Goal: Task Accomplishment & Management: Complete application form

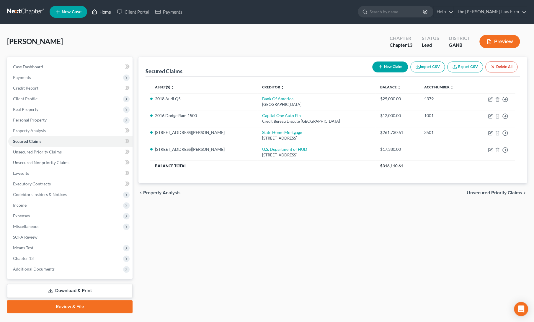
click at [105, 10] on link "Home" at bounding box center [101, 11] width 25 height 11
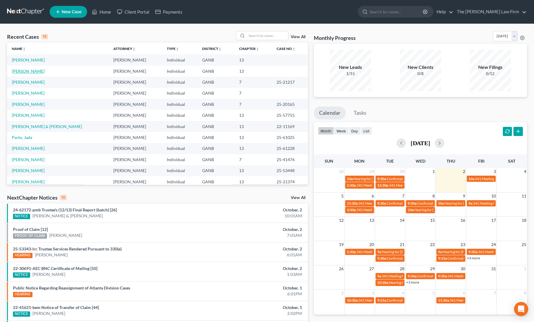
click at [20, 71] on link "[PERSON_NAME]" at bounding box center [28, 71] width 33 height 5
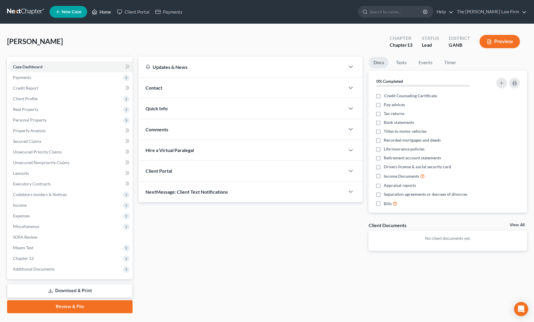
click at [104, 13] on link "Home" at bounding box center [101, 11] width 25 height 11
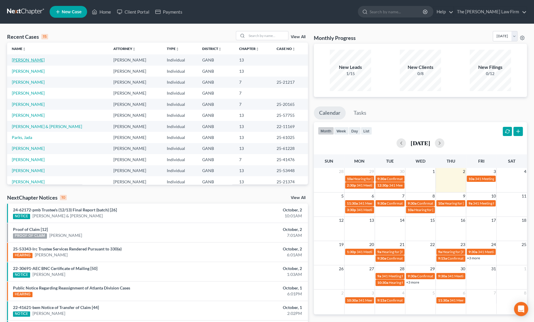
click at [27, 59] on link "[PERSON_NAME]" at bounding box center [28, 59] width 33 height 5
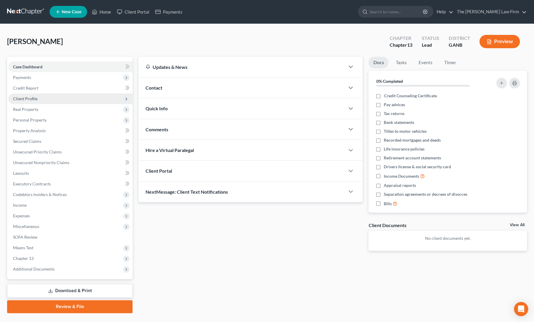
click at [24, 101] on span "Client Profile" at bounding box center [70, 98] width 124 height 11
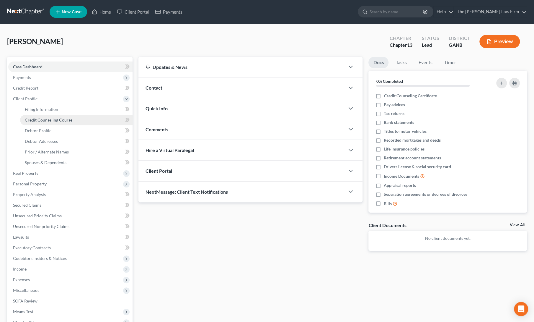
click at [34, 122] on link "Credit Counseling Course" at bounding box center [76, 120] width 113 height 11
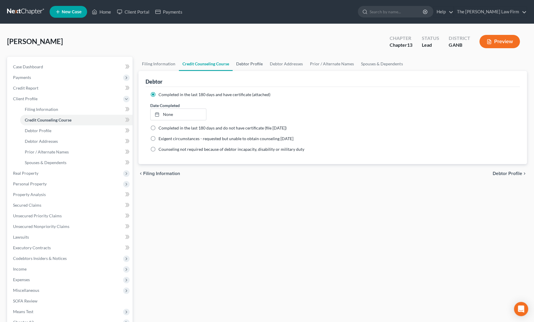
click at [250, 61] on link "Debtor Profile" at bounding box center [250, 64] width 34 height 14
select select "0"
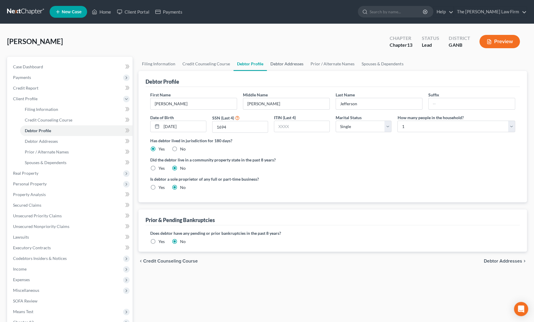
click at [288, 65] on link "Debtor Addresses" at bounding box center [287, 64] width 40 height 14
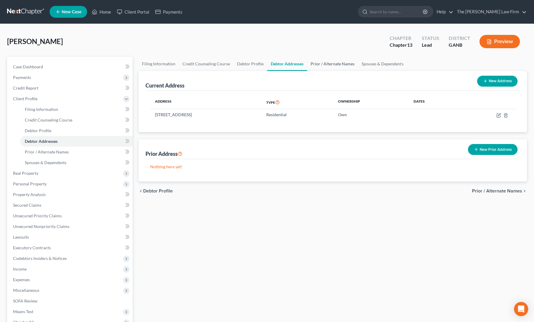
click at [317, 66] on link "Prior / Alternate Names" at bounding box center [332, 64] width 51 height 14
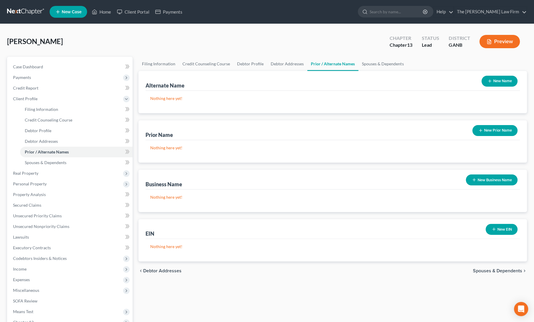
click at [241, 274] on div "chevron_left Debtor Addresses Spouses & Dependents chevron_right" at bounding box center [332, 270] width 389 height 19
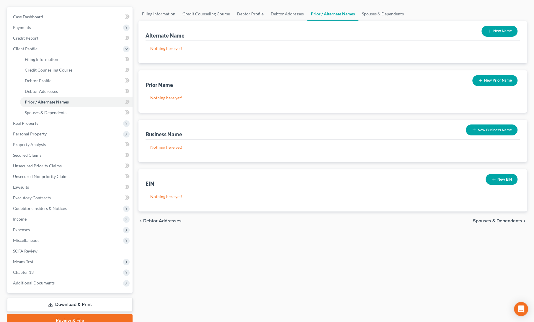
scroll to position [76, 0]
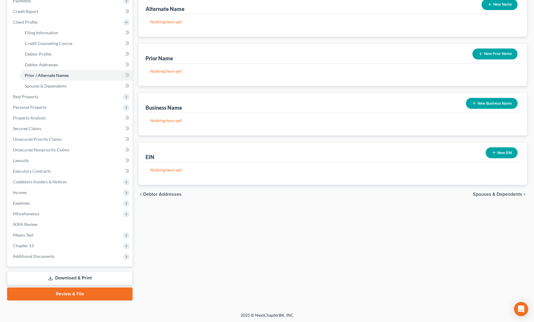
click at [83, 294] on link "Review & File" at bounding box center [69, 293] width 125 height 13
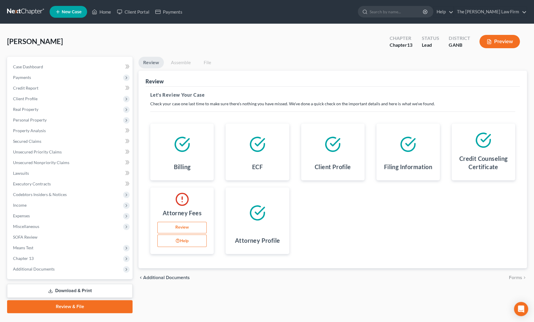
click at [180, 224] on link "Review" at bounding box center [181, 227] width 49 height 12
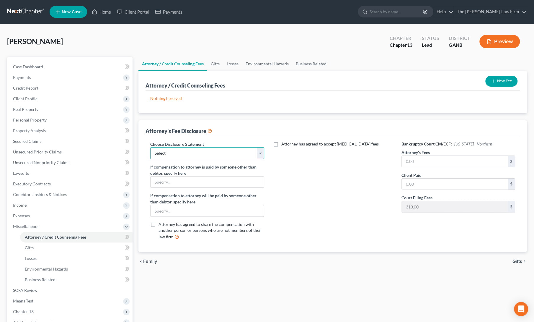
click at [215, 152] on select "Select comp statement" at bounding box center [207, 153] width 114 height 12
select select "0"
click at [150, 147] on select "Select comp statement" at bounding box center [207, 153] width 114 height 12
click at [501, 82] on button "New Fee" at bounding box center [501, 81] width 32 height 11
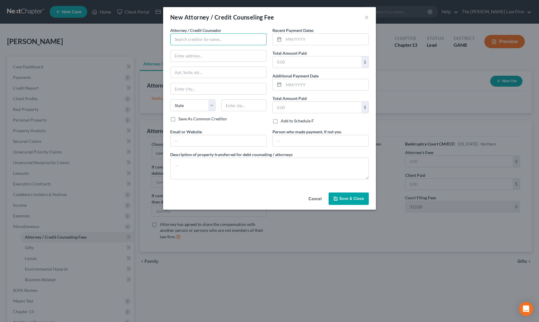
click at [188, 37] on input "text" at bounding box center [218, 39] width 96 height 12
click at [191, 51] on div "The [PERSON_NAME] Law Firm, LLC" at bounding box center [208, 50] width 67 height 6
type input "The [PERSON_NAME] Law Firm, LLC"
type input "[STREET_ADDRESS]"
type input "Alpharetta"
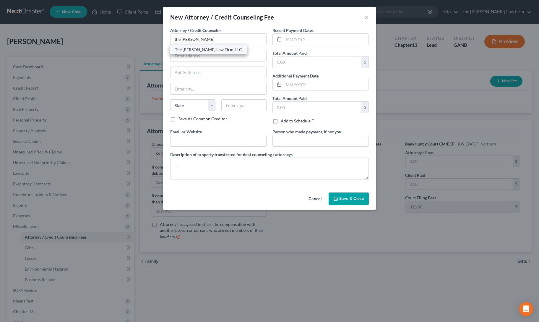
select select "10"
type input "30009"
click at [303, 35] on input "text" at bounding box center [325, 39] width 85 height 11
type input "9/2025"
type input "750"
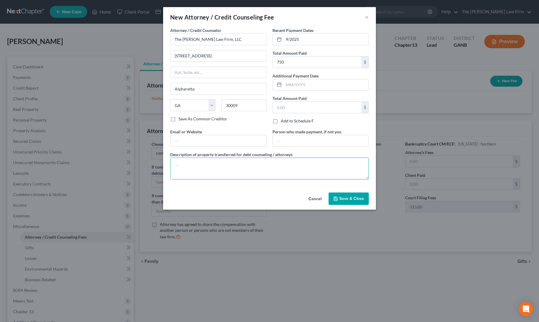
click at [258, 172] on textarea at bounding box center [269, 168] width 198 height 22
type textarea "5"
type textarea "750 down (313 filing fee, 437 attorney fee)"
click at [342, 197] on span "Save & Close" at bounding box center [351, 198] width 25 height 5
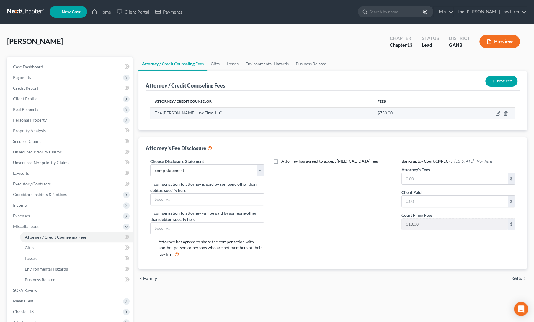
click at [499, 115] on td at bounding box center [479, 112] width 71 height 11
click at [498, 115] on icon "button" at bounding box center [498, 113] width 5 height 5
select select "10"
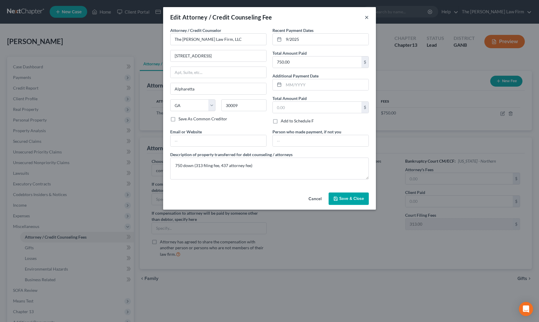
click at [365, 17] on button "×" at bounding box center [366, 17] width 4 height 7
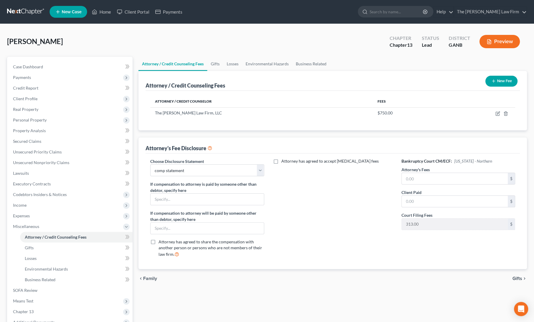
click at [492, 77] on button "New Fee" at bounding box center [501, 81] width 32 height 11
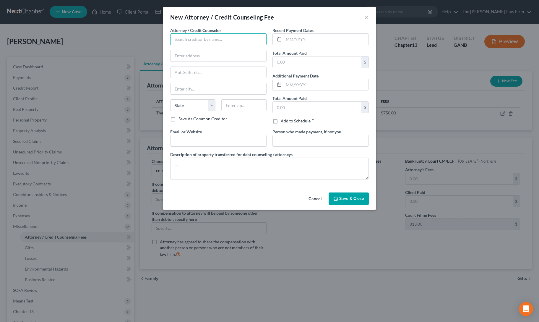
click at [208, 41] on input "text" at bounding box center [218, 39] width 96 height 12
click at [203, 48] on div "[PERSON_NAME] Credit & Debt Counseling" at bounding box center [215, 50] width 81 height 6
type input "[PERSON_NAME] Credit & Debt Counseling"
type input "[STREET_ADDRESS]"
type input "Huron"
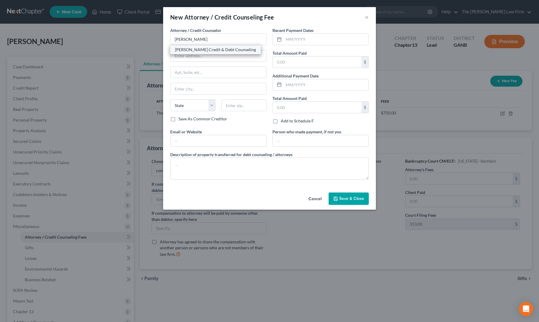
select select "43"
type input "57350"
click at [291, 41] on input "text" at bounding box center [325, 39] width 85 height 11
type input "9/2025"
type input "25"
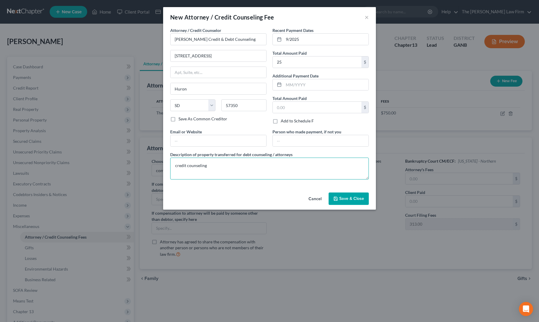
type textarea "credit counseling"
click at [344, 199] on span "Save & Close" at bounding box center [351, 198] width 25 height 5
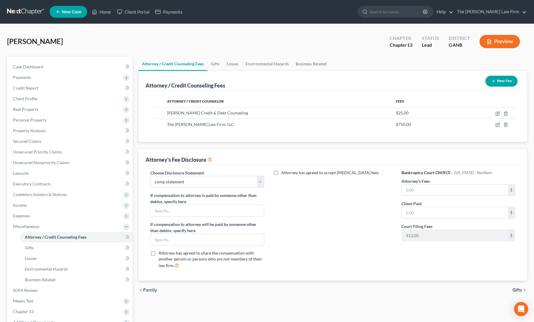
click at [208, 301] on div "Attorney / Credit Counseling Fees Gifts Losses Environmental Hazards Business R…" at bounding box center [333, 211] width 395 height 309
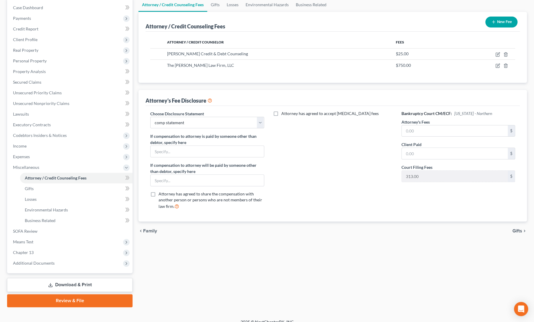
scroll to position [66, 0]
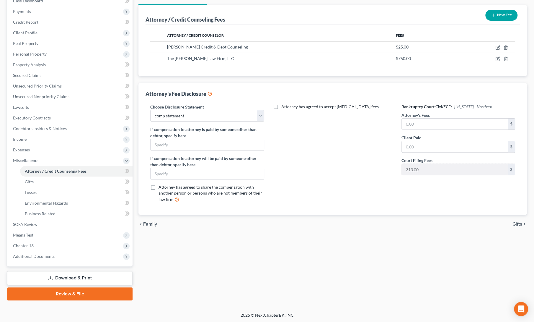
click at [68, 296] on link "Review & File" at bounding box center [69, 293] width 125 height 13
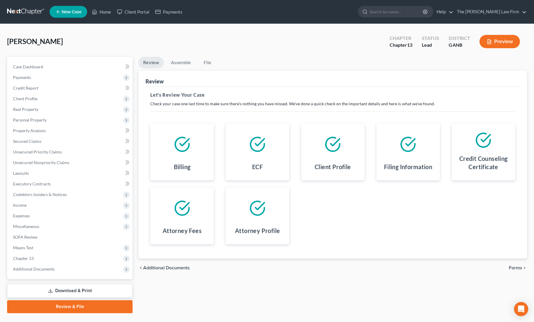
click at [514, 268] on span "Forms" at bounding box center [515, 267] width 13 height 5
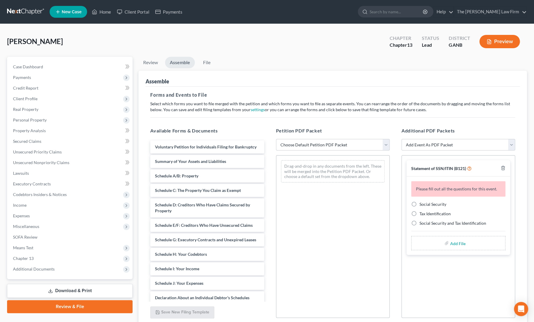
click at [295, 144] on select "Choose Default Petition PDF Packet Complete Bankruptcy Petition (all forms and …" at bounding box center [333, 145] width 114 height 12
select select "1"
click at [276, 139] on select "Choose Default Petition PDF Packet Complete Bankruptcy Petition (all forms and …" at bounding box center [333, 145] width 114 height 12
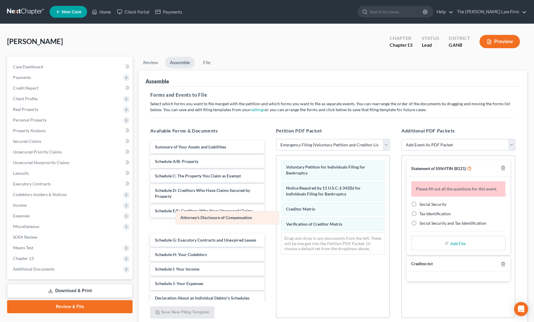
drag, startPoint x: 308, startPoint y: 237, endPoint x: 202, endPoint y: 217, distance: 107.8
click at [276, 217] on div "Attorney's Disclosure of Compensation Voluntary Petition for Individuals Filing…" at bounding box center [332, 207] width 113 height 104
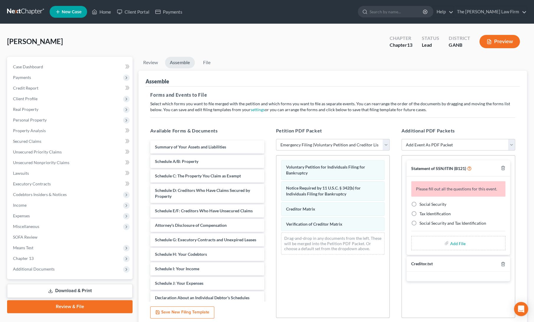
click at [420, 204] on label "Social Security" at bounding box center [433, 204] width 27 height 6
click at [422, 204] on input "Social Security" at bounding box center [424, 203] width 4 height 4
radio input "true"
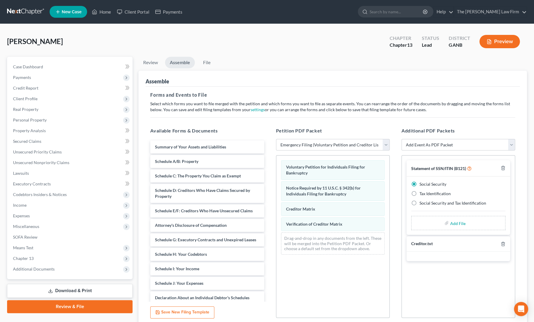
click at [454, 223] on input "file" at bounding box center [457, 222] width 14 height 11
type input "C:\fakepath\p jefferson ssn form.pdf"
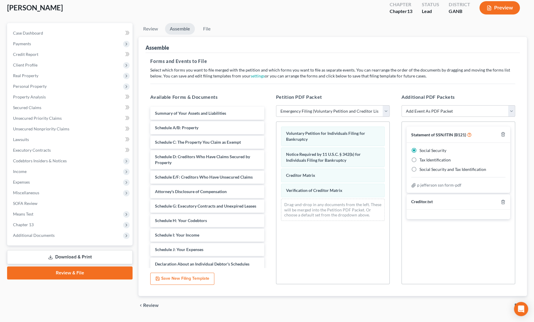
scroll to position [48, 0]
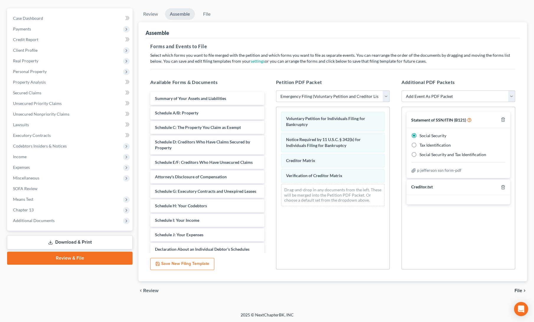
click at [519, 289] on span "File" at bounding box center [519, 290] width 8 height 5
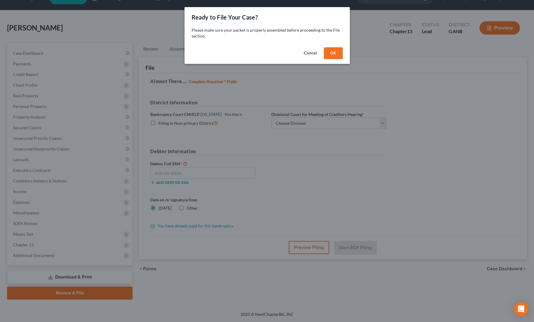
scroll to position [13, 0]
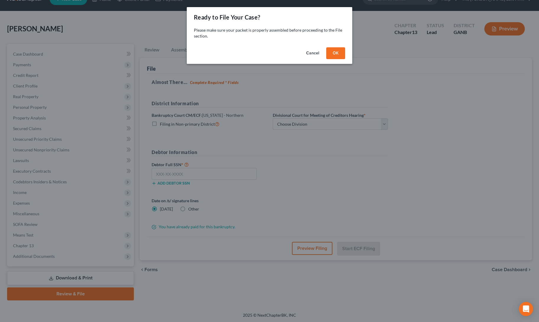
click at [333, 50] on button "OK" at bounding box center [335, 53] width 19 height 12
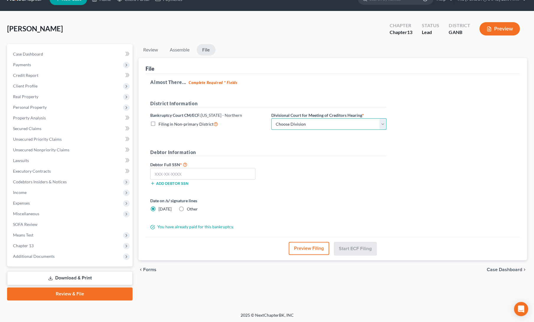
click at [315, 123] on select "Choose Division [GEOGRAPHIC_DATA] [GEOGRAPHIC_DATA] [GEOGRAPHIC_DATA] [GEOGRAPH…" at bounding box center [328, 124] width 115 height 12
select select "0"
click at [271, 118] on select "Choose Division [GEOGRAPHIC_DATA] [GEOGRAPHIC_DATA] [GEOGRAPHIC_DATA] [GEOGRAPH…" at bounding box center [328, 124] width 115 height 12
click at [207, 175] on input "text" at bounding box center [202, 174] width 105 height 12
paste input "257-37-1694"
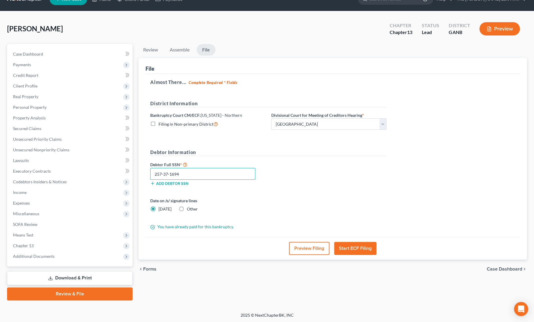
type input "257-37-1694"
click at [234, 190] on form "District Information Bankruptcy Court CM/ECF: [US_STATE] - Northern Filing in N…" at bounding box center [268, 165] width 236 height 130
click at [338, 197] on div "Date on /s/ signature lines [DATE] Other" at bounding box center [268, 206] width 242 height 19
click at [187, 207] on label "Other" at bounding box center [192, 209] width 11 height 6
click at [189, 207] on input "Other" at bounding box center [191, 208] width 4 height 4
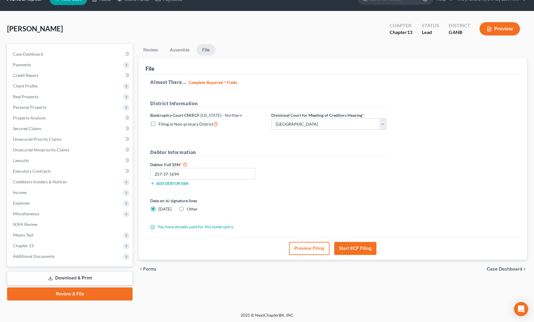
radio input "true"
radio input "false"
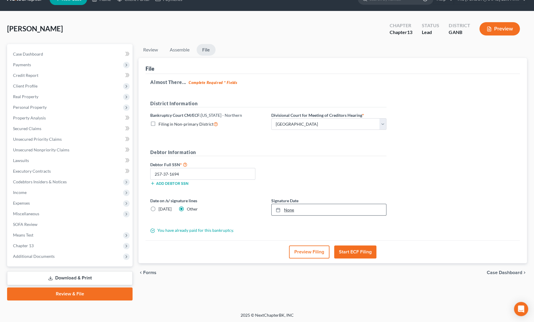
click at [292, 210] on link "None" at bounding box center [329, 209] width 115 height 11
click at [347, 249] on button "Start ECF Filing" at bounding box center [355, 251] width 42 height 13
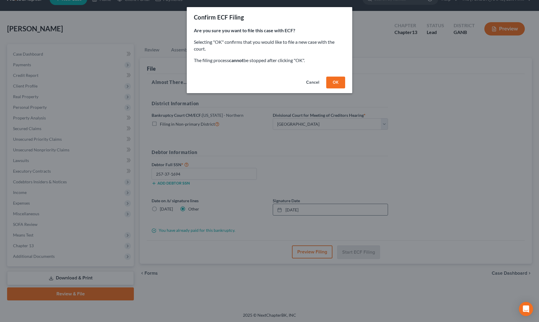
click at [329, 78] on button "OK" at bounding box center [335, 82] width 19 height 12
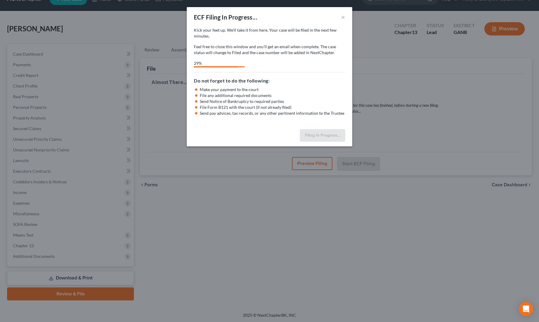
select select "0"
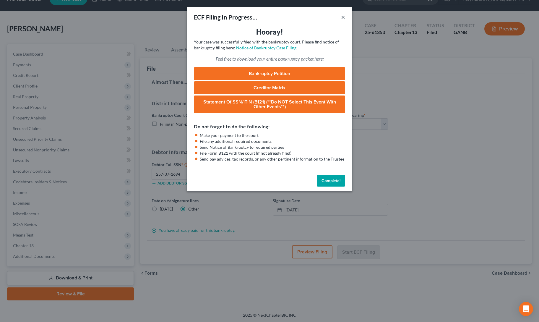
click at [341, 16] on button "×" at bounding box center [343, 17] width 4 height 7
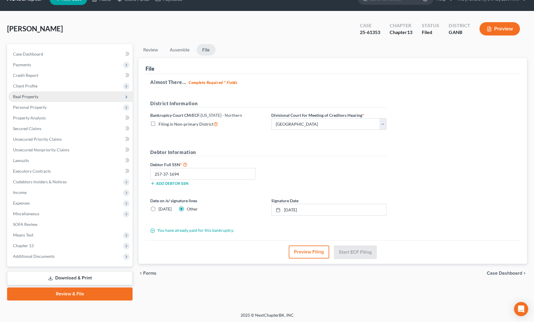
click at [21, 94] on span "Real Property" at bounding box center [25, 96] width 25 height 5
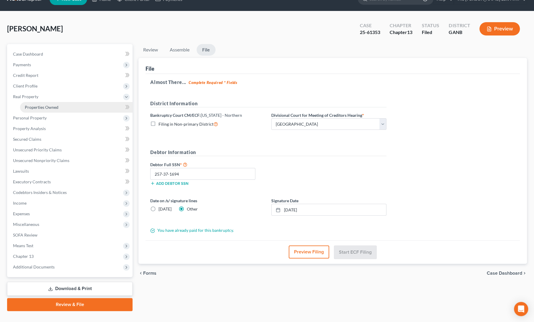
click at [33, 110] on link "Properties Owned" at bounding box center [76, 107] width 113 height 11
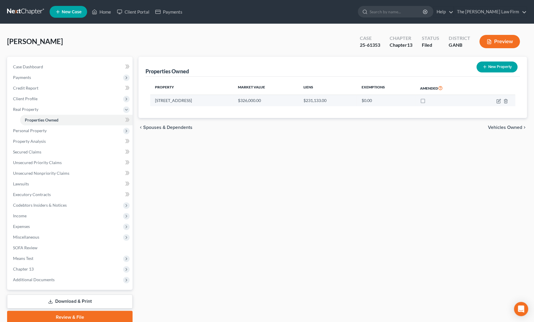
drag, startPoint x: 154, startPoint y: 98, endPoint x: 191, endPoint y: 102, distance: 37.1
click at [191, 102] on td "[STREET_ADDRESS]" at bounding box center [191, 100] width 83 height 11
copy td "[STREET_ADDRESS]"
click at [95, 12] on polyline at bounding box center [94, 13] width 1 height 2
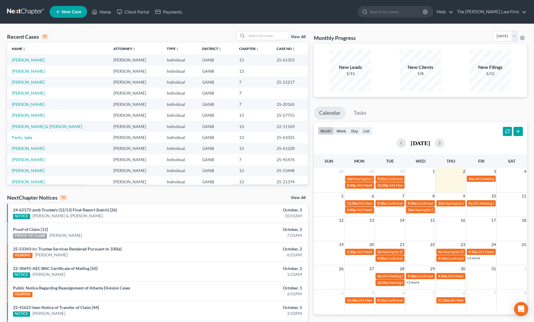
click at [67, 14] on span "New Case" at bounding box center [72, 12] width 20 height 4
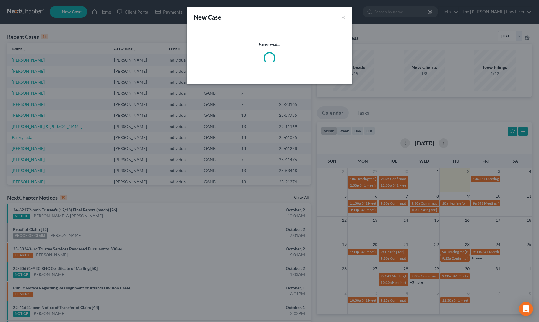
select select "19"
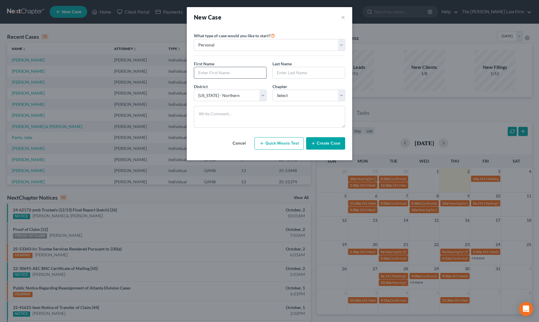
click at [214, 74] on input "text" at bounding box center [230, 72] width 72 height 11
type input "[PERSON_NAME]"
click at [296, 94] on select "Select 7 11 12 13" at bounding box center [308, 95] width 73 height 12
select select "3"
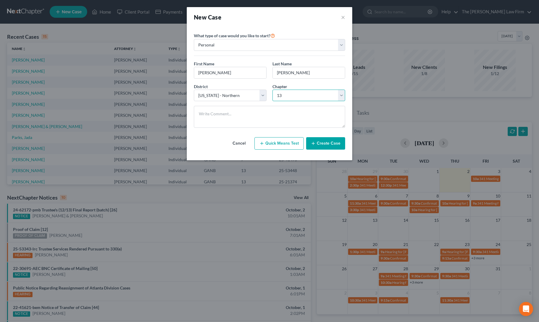
click at [272, 89] on select "Select 7 11 12 13" at bounding box center [308, 95] width 73 height 12
click at [318, 145] on button "Create Case" at bounding box center [325, 143] width 39 height 12
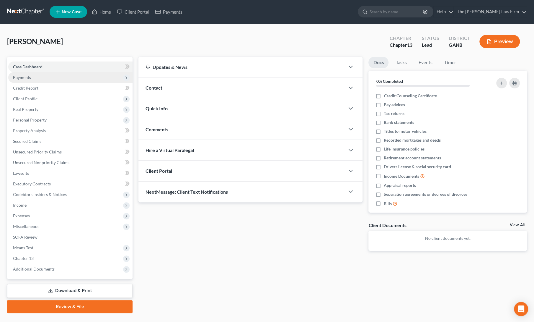
click at [23, 80] on span "Payments" at bounding box center [70, 77] width 124 height 11
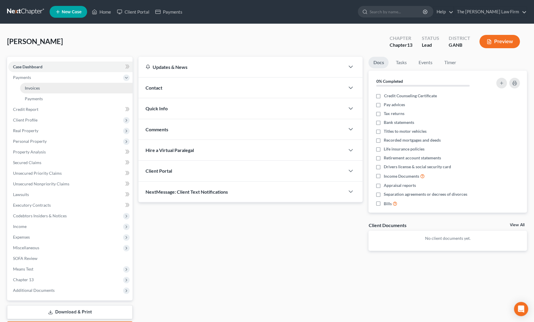
click at [43, 90] on link "Invoices" at bounding box center [76, 88] width 113 height 11
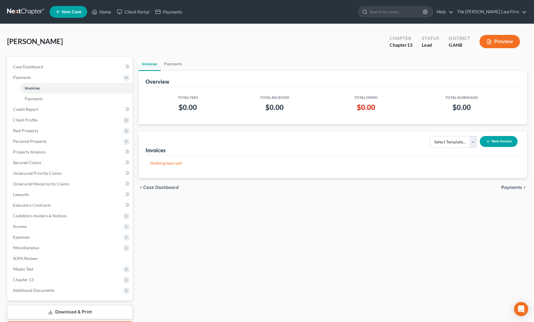
click at [502, 139] on button "New Invoice" at bounding box center [499, 141] width 38 height 11
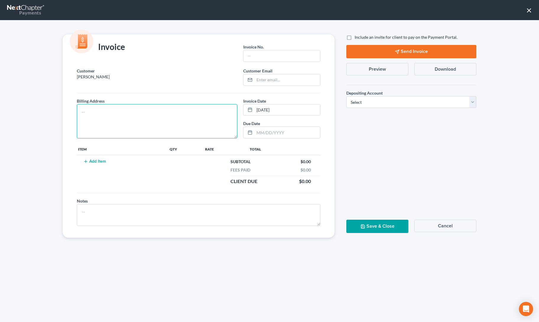
click at [145, 107] on textarea at bounding box center [157, 121] width 160 height 34
type textarea "address"
click at [287, 55] on input "text" at bounding box center [281, 55] width 76 height 11
type input "1"
paste input "[PERSON_NAME][EMAIL_ADDRESS][DOMAIN_NAME]"
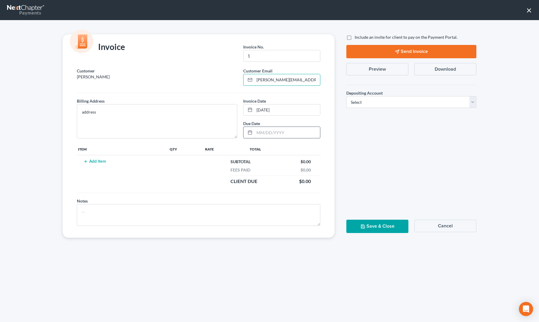
type input "[PERSON_NAME][EMAIL_ADDRESS][DOMAIN_NAME]"
click at [282, 131] on input "text" at bounding box center [287, 132] width 66 height 11
type input "[DATE]"
click at [100, 159] on button "Add Item" at bounding box center [95, 161] width 26 height 5
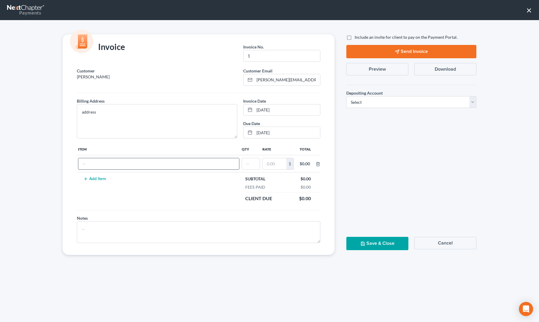
click at [101, 161] on input "text" at bounding box center [158, 163] width 161 height 11
type input "13 down"
type input "1"
type input "4"
type input "400"
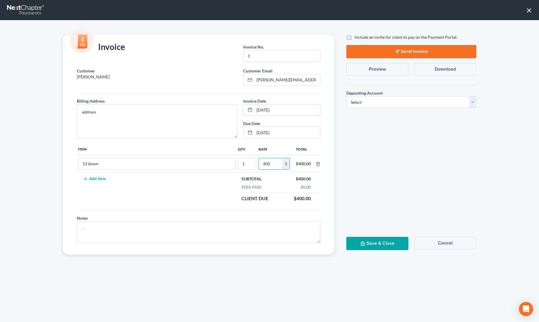
click at [418, 134] on div "Include an invite for client to pay on the Payment Portal. Send Invoice Preview…" at bounding box center [411, 144] width 142 height 220
click at [389, 100] on select "Select Operation Trust" at bounding box center [411, 102] width 130 height 12
select select "0"
click at [346, 96] on select "Select Operation Trust" at bounding box center [411, 102] width 130 height 12
click at [406, 132] on div "Include an invite for client to pay on the Payment Portal. Send Invoice Preview…" at bounding box center [411, 144] width 142 height 220
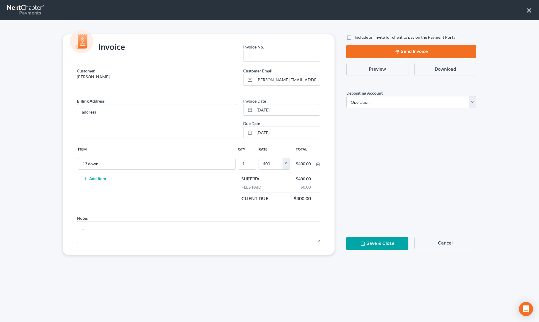
click at [354, 38] on label "Include an invite for client to pay on the Payment Portal." at bounding box center [405, 37] width 103 height 6
click at [357, 38] on input "Include an invite for client to pay on the Payment Portal." at bounding box center [359, 36] width 4 height 4
checkbox input "true"
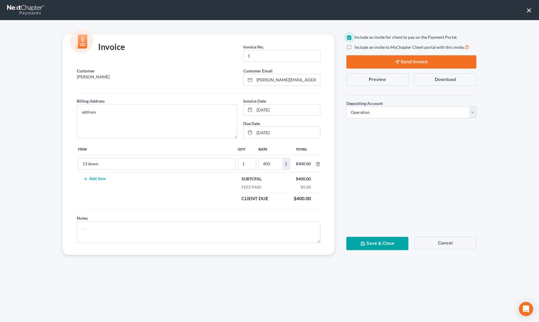
click at [363, 152] on div "Include an invite for client to pay on the Payment Portal. Include an invite to…" at bounding box center [411, 144] width 142 height 220
click at [401, 61] on button "Send Invoice" at bounding box center [411, 61] width 130 height 13
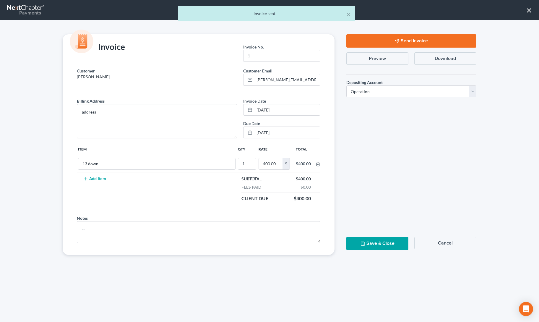
click at [372, 247] on button "Save & Close" at bounding box center [377, 243] width 62 height 13
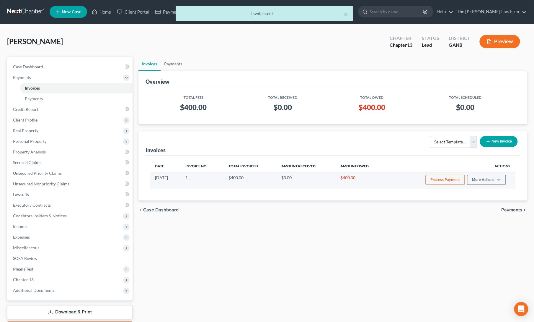
click at [433, 175] on button "Process Payment" at bounding box center [445, 180] width 39 height 10
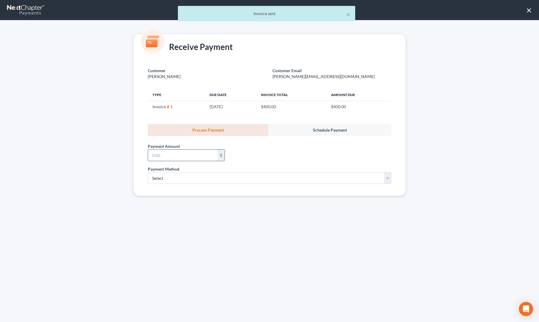
click at [161, 151] on input "text" at bounding box center [182, 154] width 69 height 11
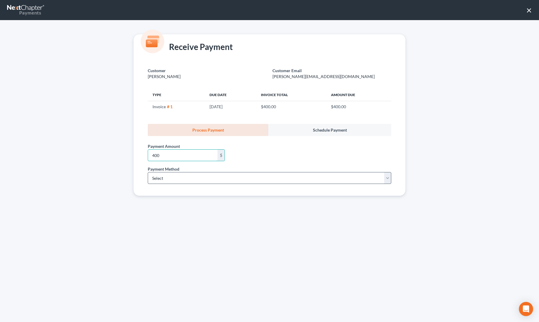
type input "400"
click at [164, 178] on select "Select ACH Credit Card" at bounding box center [269, 178] width 243 height 12
select select "1"
click at [148, 172] on select "Select ACH Credit Card" at bounding box center [269, 178] width 243 height 12
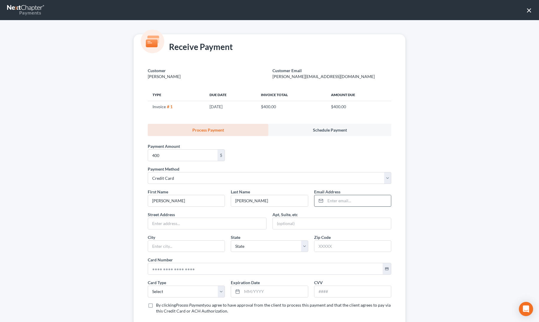
click at [338, 199] on input "email" at bounding box center [358, 200] width 66 height 11
paste input "[PERSON_NAME][EMAIL_ADDRESS][DOMAIN_NAME]"
type input "[PERSON_NAME][EMAIL_ADDRESS][DOMAIN_NAME]"
click at [167, 218] on input "text" at bounding box center [207, 223] width 118 height 11
type input "201 [PERSON_NAME] Dr"
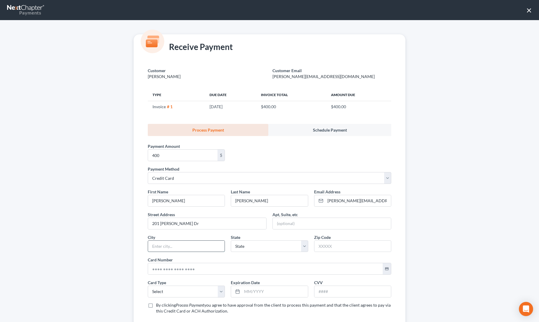
click at [177, 246] on input "text" at bounding box center [186, 245] width 76 height 11
type input "Rising Fawn"
select select "10"
click at [328, 247] on input "text" at bounding box center [352, 245] width 76 height 11
type input "30738"
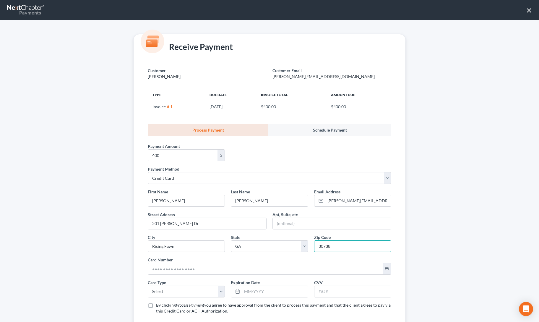
click at [424, 229] on div "Receive Payment Customer [PERSON_NAME] Customer Email [PERSON_NAME][EMAIL_ADDRE…" at bounding box center [269, 170] width 539 height 301
click at [196, 265] on input "text" at bounding box center [265, 268] width 234 height 11
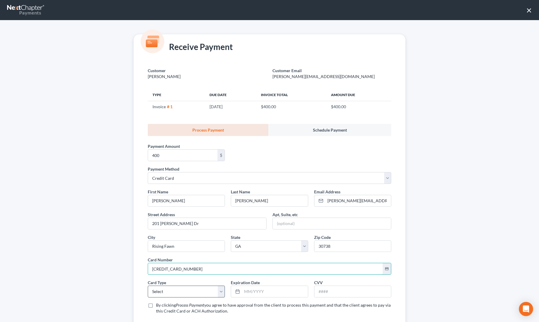
type input "[CREDIT_CARD_NUMBER]"
drag, startPoint x: 186, startPoint y: 289, endPoint x: 181, endPoint y: 285, distance: 6.6
click at [186, 289] on select "Select Visa MasterCard Discover American Express" at bounding box center [186, 291] width 77 height 12
select select "0"
click at [148, 285] on select "Select Visa MasterCard Discover American Express" at bounding box center [186, 291] width 77 height 12
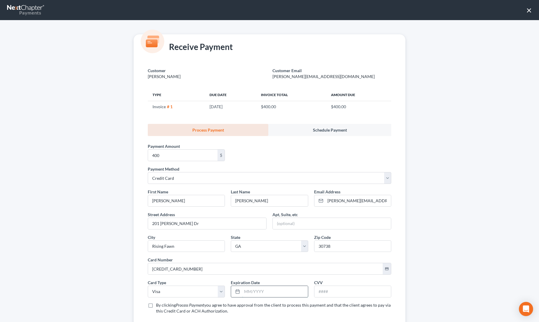
click at [244, 290] on input "text" at bounding box center [275, 291] width 66 height 11
type input "06/2029"
click at [327, 287] on input "text" at bounding box center [352, 291] width 76 height 11
type input "189"
click at [448, 250] on div "Receive Payment Customer [PERSON_NAME] Customer Email [PERSON_NAME][EMAIL_ADDRE…" at bounding box center [269, 170] width 539 height 301
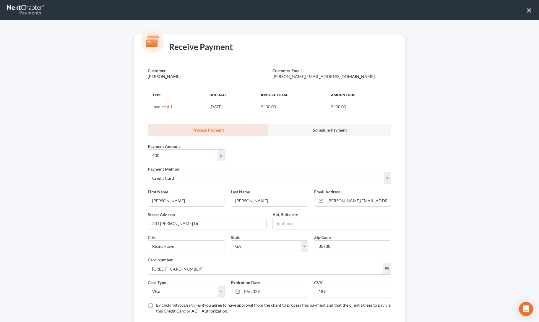
click at [156, 302] on label "By clicking Process Payment you agree to have approval from the client to proce…" at bounding box center [273, 308] width 235 height 12
click at [158, 302] on input "By clicking Process Payment you agree to have approval from the client to proce…" at bounding box center [160, 304] width 4 height 4
checkbox input "true"
click at [104, 284] on div "Receive Payment Customer [PERSON_NAME] Customer Email [PERSON_NAME][EMAIL_ADDRE…" at bounding box center [269, 170] width 539 height 301
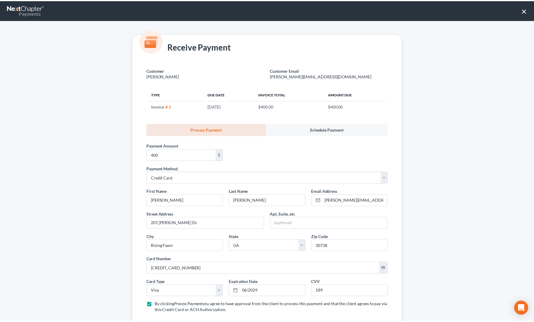
scroll to position [34, 0]
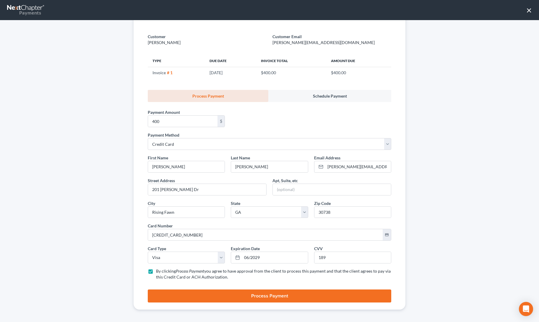
click at [233, 290] on button "Process Payment" at bounding box center [269, 295] width 243 height 13
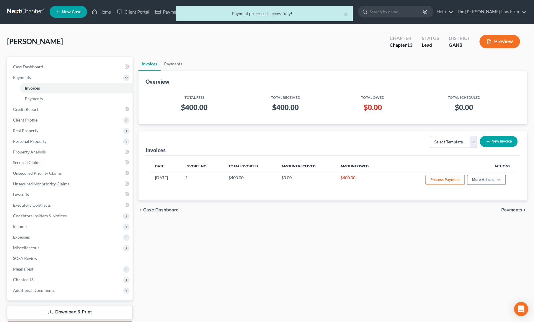
click at [318, 244] on div "Invoices Payments Overview Total Fees Total Received Total Owed Total Scheduled…" at bounding box center [333, 195] width 395 height 277
click at [256, 49] on div "[PERSON_NAME] Upgraded Chapter Chapter 13 Status Lead District GANB Preview" at bounding box center [267, 44] width 520 height 26
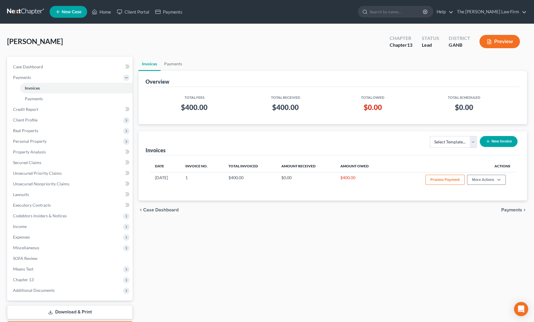
click at [253, 234] on div "Invoices Payments Overview Total Fees Total Received Total Owed Total Scheduled…" at bounding box center [333, 195] width 395 height 277
click at [256, 260] on div "Invoices Payments Overview Total Fees Total Received Total Owed Total Scheduled…" at bounding box center [333, 195] width 395 height 277
click at [103, 14] on link "Home" at bounding box center [101, 11] width 25 height 11
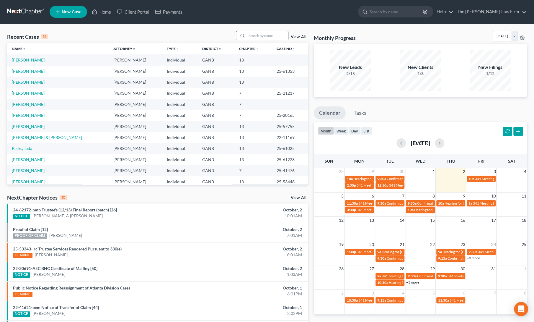
click at [257, 36] on input "search" at bounding box center [267, 35] width 41 height 9
type input "[PERSON_NAME]"
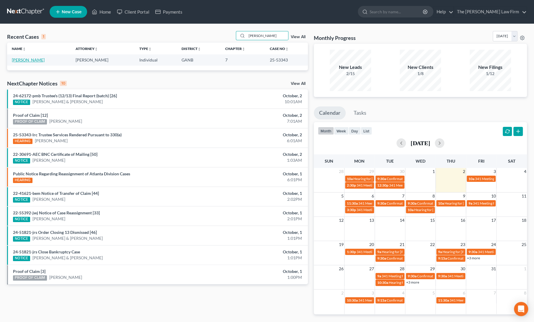
click at [32, 59] on link "[PERSON_NAME]" at bounding box center [28, 59] width 33 height 5
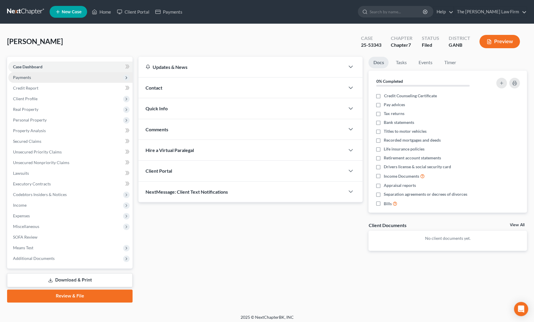
click at [24, 78] on span "Payments" at bounding box center [22, 77] width 18 height 5
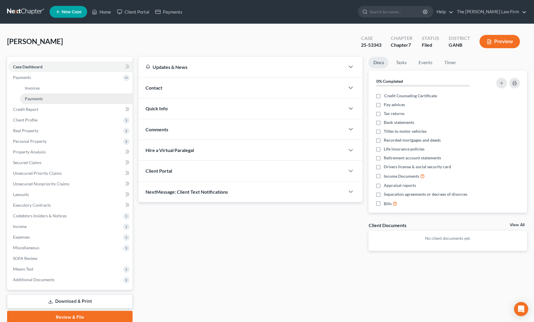
click at [30, 94] on link "Payments" at bounding box center [76, 98] width 113 height 11
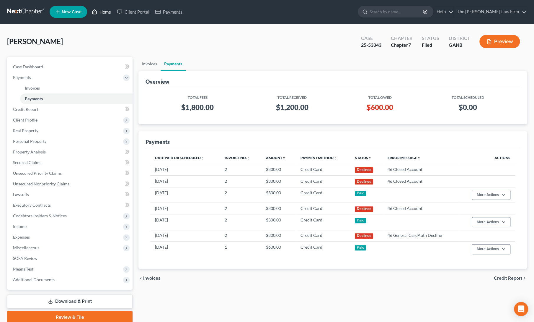
click at [98, 9] on link "Home" at bounding box center [101, 11] width 25 height 11
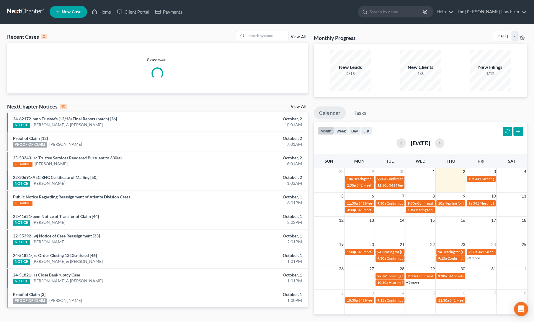
click at [204, 30] on div "Recent Cases 0 View All Please wait... NextChapter Notices 10 View All 24-62172…" at bounding box center [267, 177] width 534 height 307
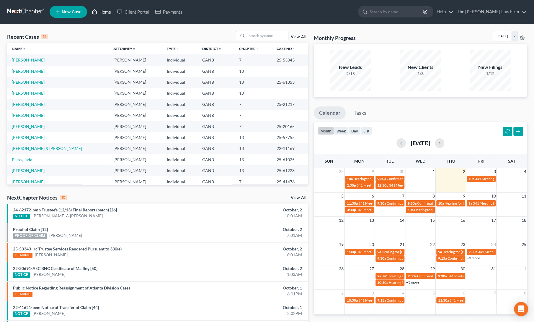
click at [105, 14] on link "Home" at bounding box center [101, 11] width 25 height 11
click at [299, 36] on link "View All" at bounding box center [298, 37] width 15 height 4
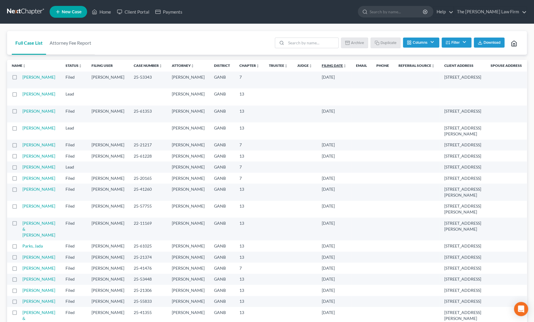
click at [343, 67] on icon "unfold_more" at bounding box center [345, 66] width 4 height 4
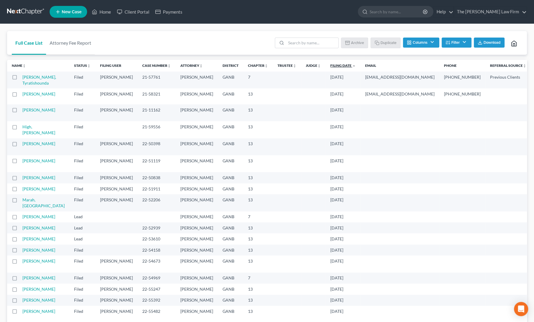
click at [352, 65] on icon "expand_less" at bounding box center [354, 66] width 4 height 4
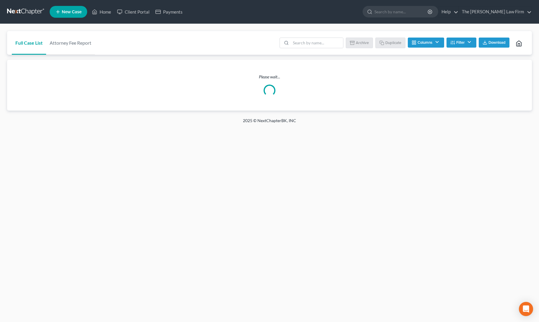
click at [170, 42] on div "Full Case List Attorney Fee Report Batch Download Archive Un-archive Duplicate …" at bounding box center [269, 43] width 524 height 24
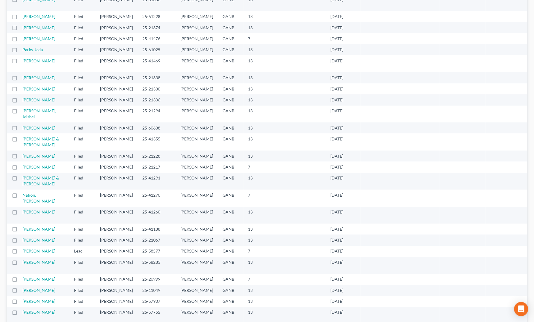
scroll to position [78, 0]
